Goal: Transaction & Acquisition: Purchase product/service

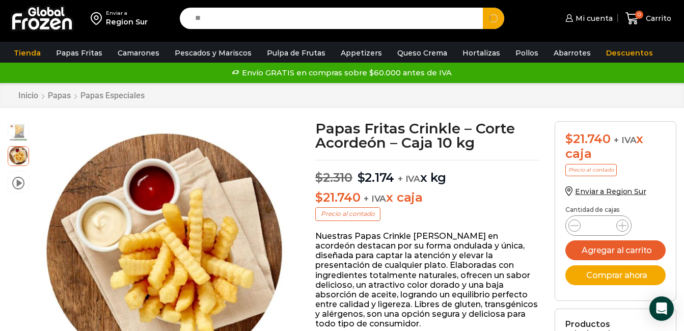
type input "*"
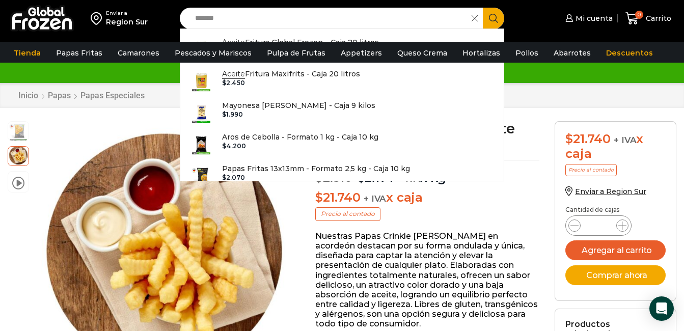
type input "******"
click at [483, 8] on button "Search" at bounding box center [493, 18] width 21 height 21
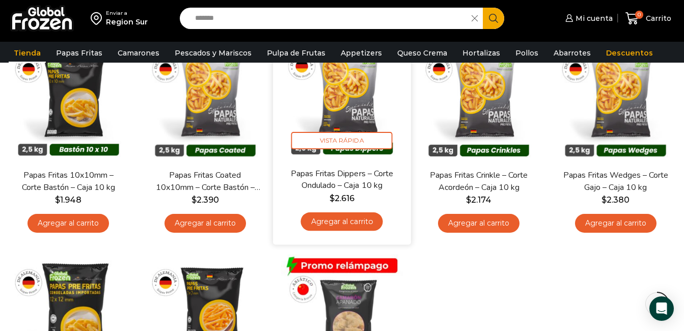
scroll to position [305, 0]
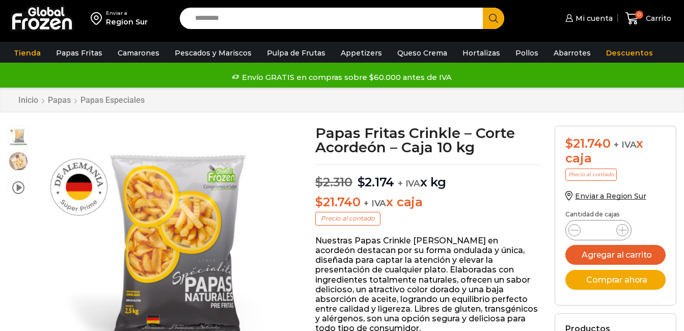
drag, startPoint x: 438, startPoint y: 159, endPoint x: 422, endPoint y: 264, distance: 105.6
click at [422, 264] on p "Nuestras Papas Crinkle [PERSON_NAME] en acordeón destacan por su forma ondulada…" at bounding box center [427, 285] width 224 height 98
click at [422, 236] on p "Nuestras Papas Crinkle [PERSON_NAME] en acordeón destacan por su forma ondulada…" at bounding box center [427, 285] width 224 height 98
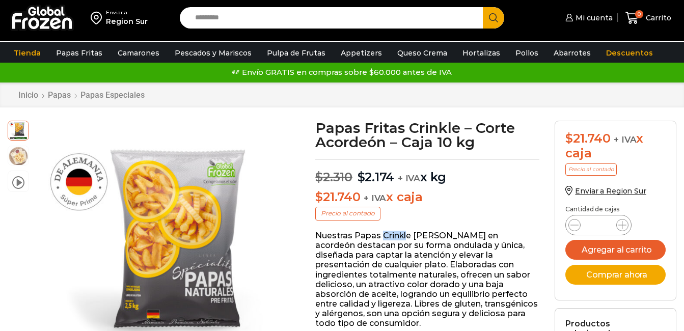
drag, startPoint x: 382, startPoint y: 240, endPoint x: 408, endPoint y: 242, distance: 25.6
click at [408, 242] on p "Nuestras Papas Crinkle [PERSON_NAME] en acordeón destacan por su forma ondulada…" at bounding box center [427, 280] width 224 height 98
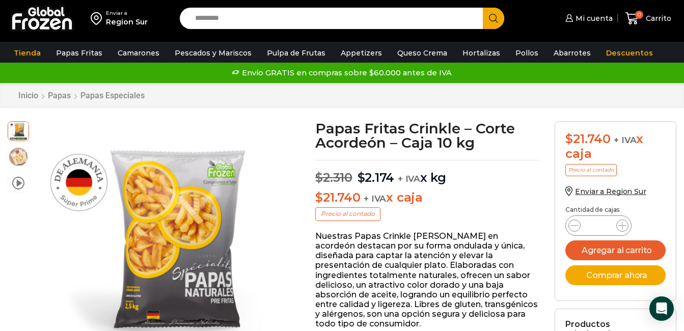
drag, startPoint x: 408, startPoint y: 242, endPoint x: 372, endPoint y: 237, distance: 36.0
click at [372, 237] on p "Nuestras Papas Crinkle [PERSON_NAME] en acordeón destacan por su forma ondulada…" at bounding box center [427, 280] width 224 height 98
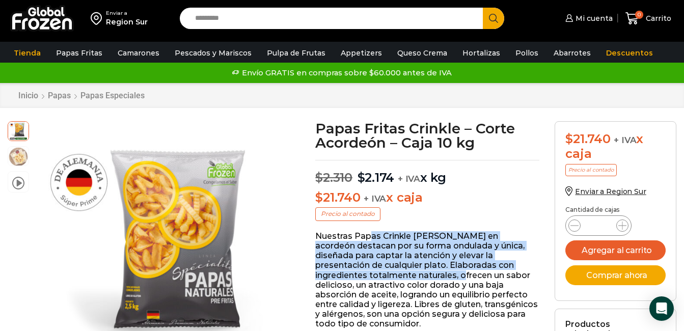
drag, startPoint x: 372, startPoint y: 239, endPoint x: 433, endPoint y: 274, distance: 70.7
click at [433, 274] on p "Nuestras Papas Crinkle [PERSON_NAME] en acordeón destacan por su forma ondulada…" at bounding box center [427, 280] width 224 height 98
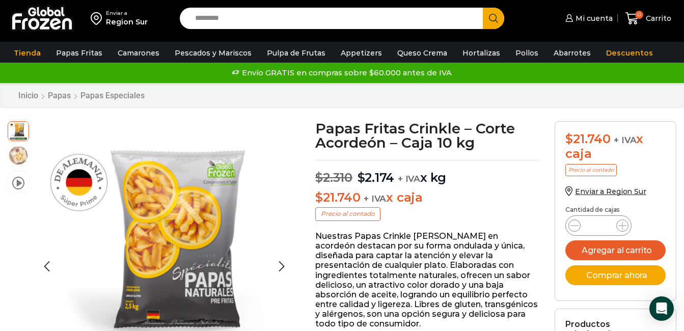
click at [13, 153] on img at bounding box center [18, 155] width 20 height 20
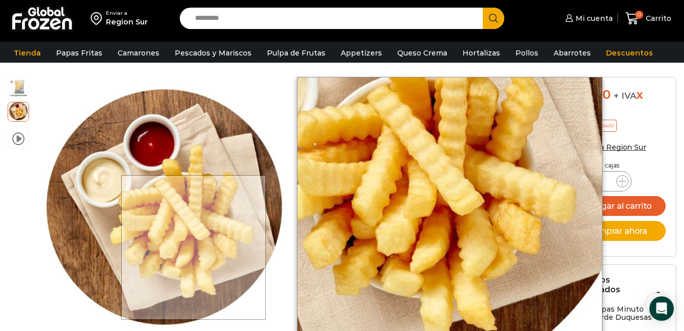
scroll to position [51, 0]
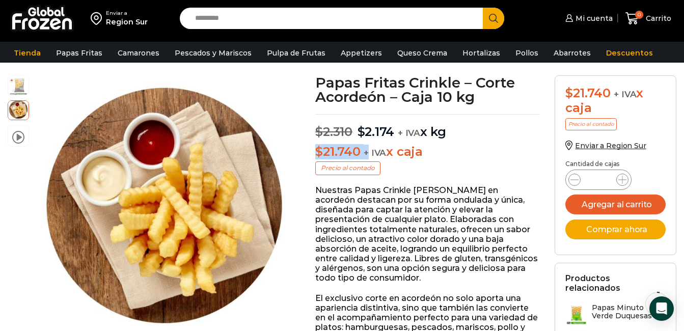
drag, startPoint x: 316, startPoint y: 151, endPoint x: 367, endPoint y: 155, distance: 50.6
click at [367, 155] on p "$ 21.740 + IVA x caja" at bounding box center [427, 152] width 224 height 15
click at [493, 216] on p "Nuestras Papas Crinkle [PERSON_NAME] en acordeón destacan por su forma ondulada…" at bounding box center [427, 234] width 224 height 98
drag, startPoint x: 319, startPoint y: 149, endPoint x: 355, endPoint y: 154, distance: 36.5
click at [355, 154] on bdi "$ 21.740" at bounding box center [337, 151] width 45 height 15
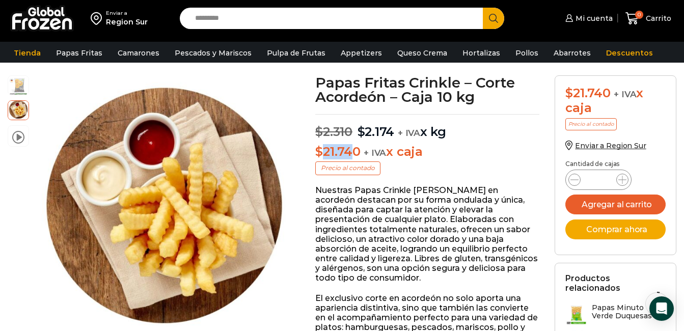
click at [355, 154] on bdi "$ 21.740" at bounding box center [337, 151] width 45 height 15
